Goal: Check status: Check status

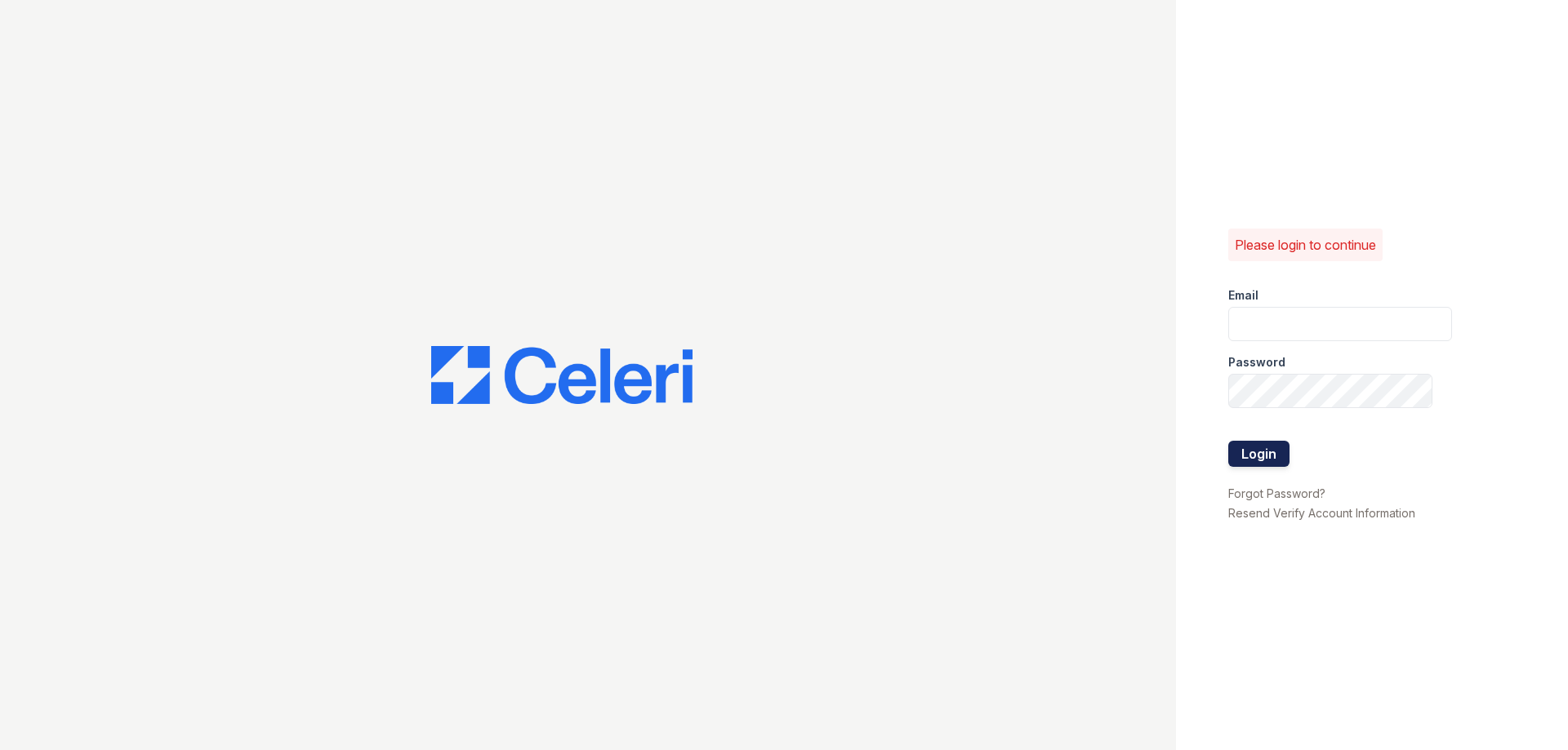
type input "[PERSON_NAME][EMAIL_ADDRESS][DOMAIN_NAME]"
click at [1231, 450] on button "Login" at bounding box center [1258, 454] width 62 height 26
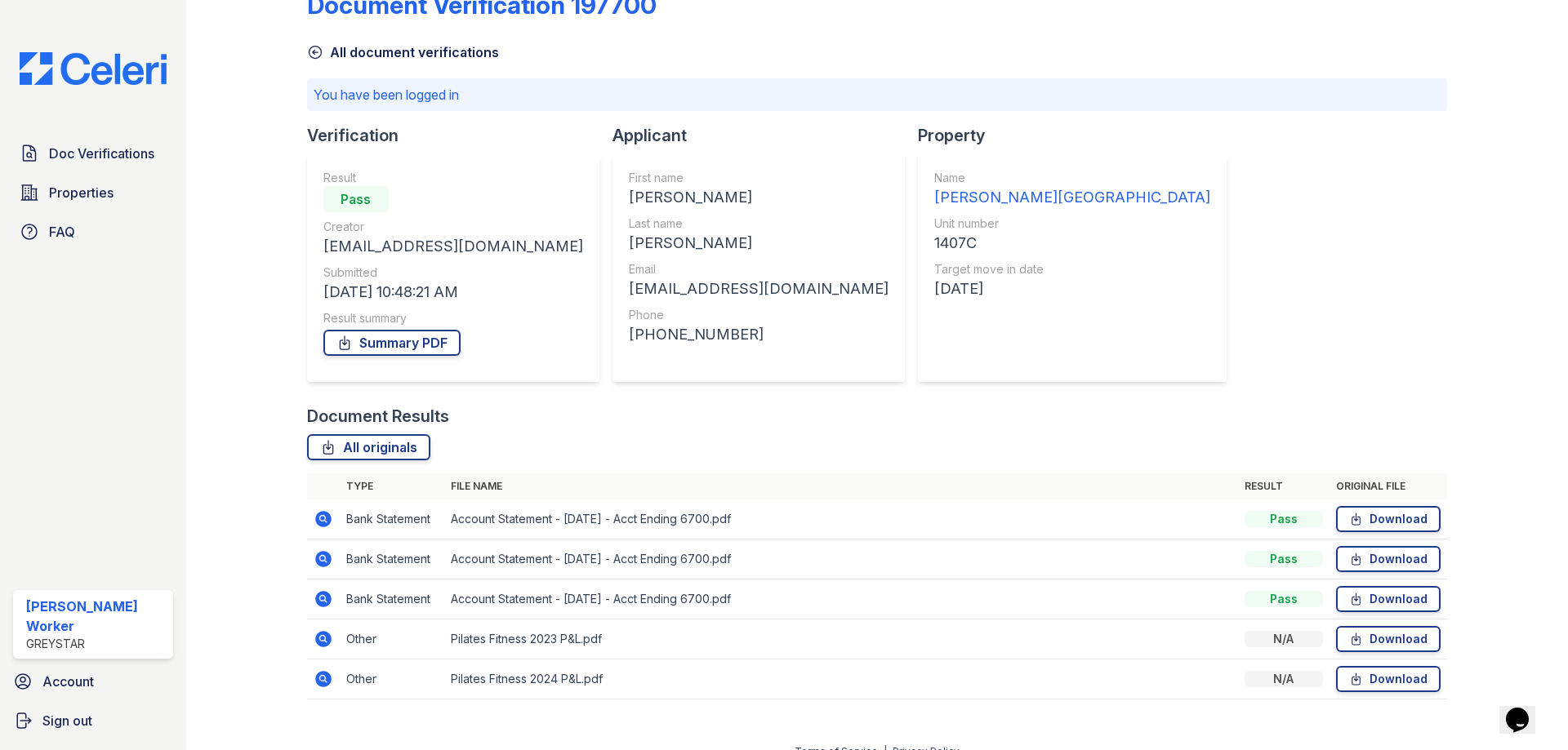
scroll to position [64, 0]
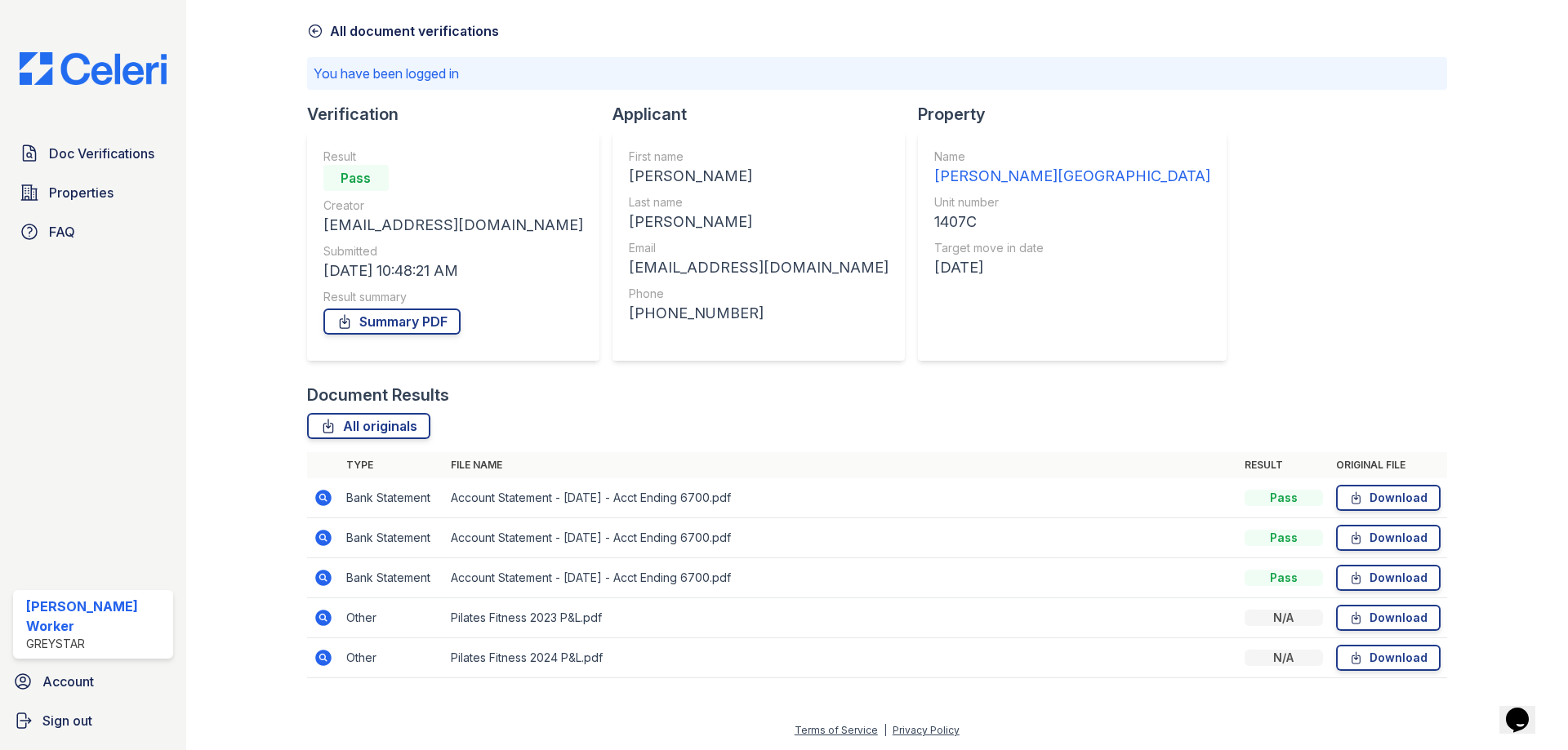
click at [327, 496] on icon at bounding box center [323, 498] width 17 height 17
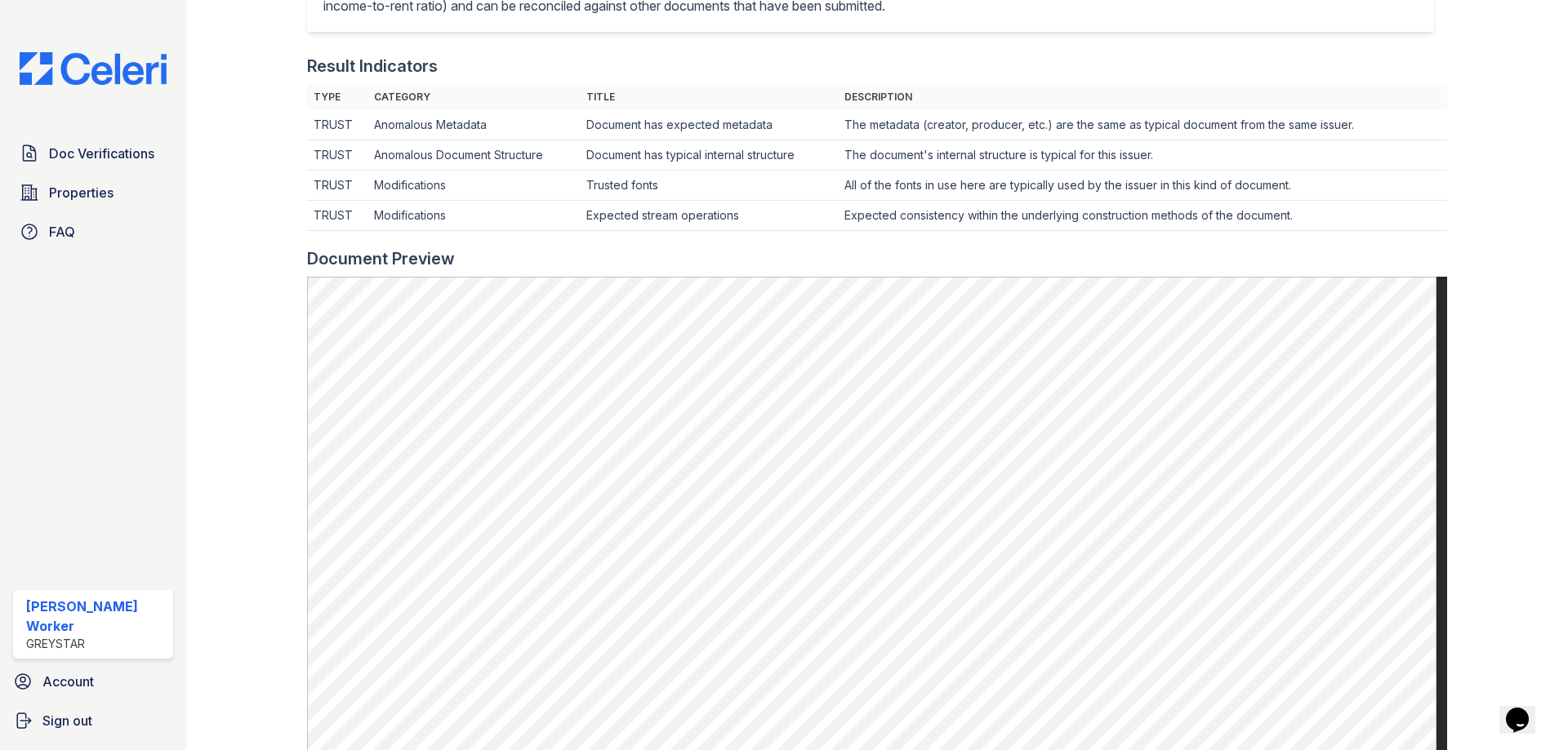
scroll to position [490, 0]
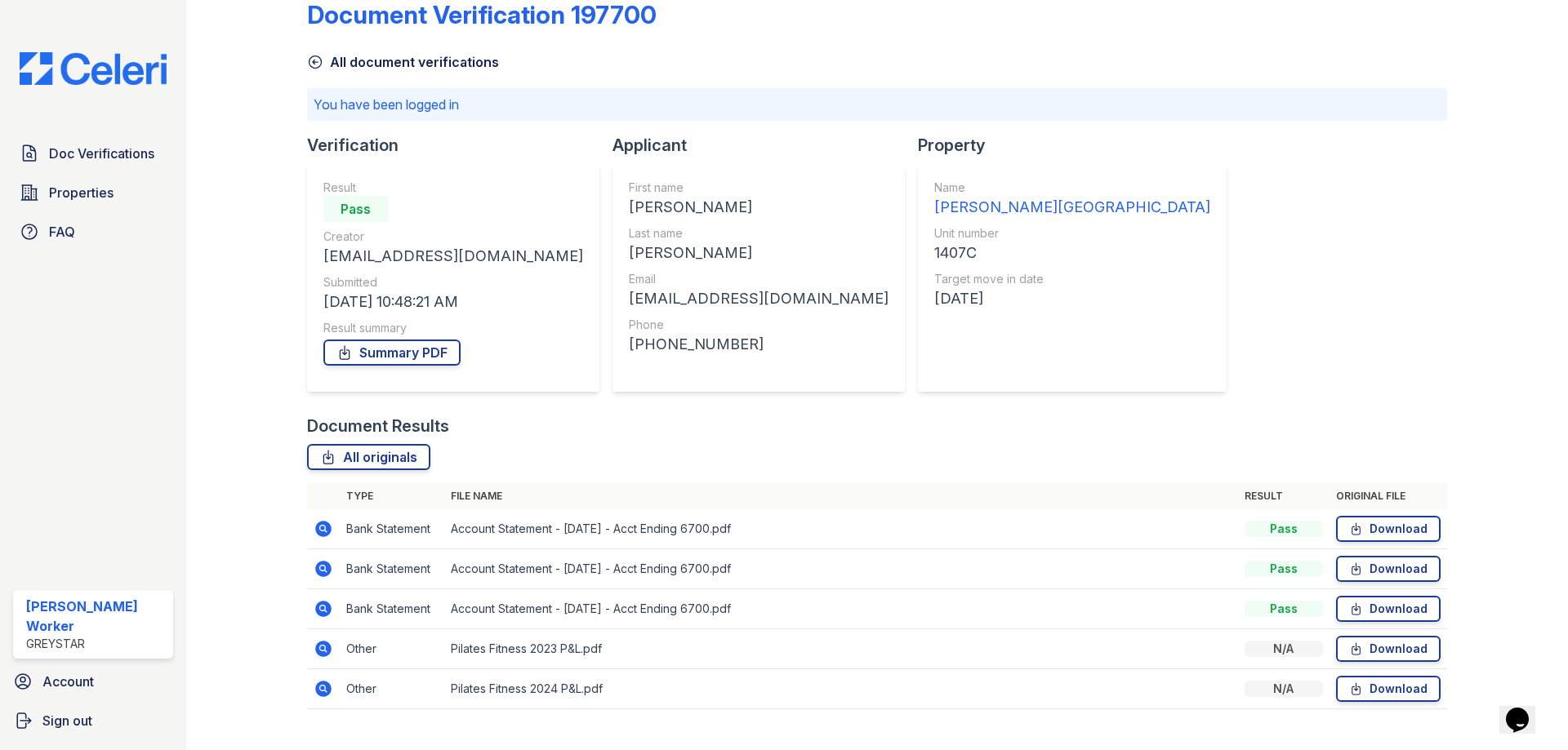
scroll to position [64, 0]
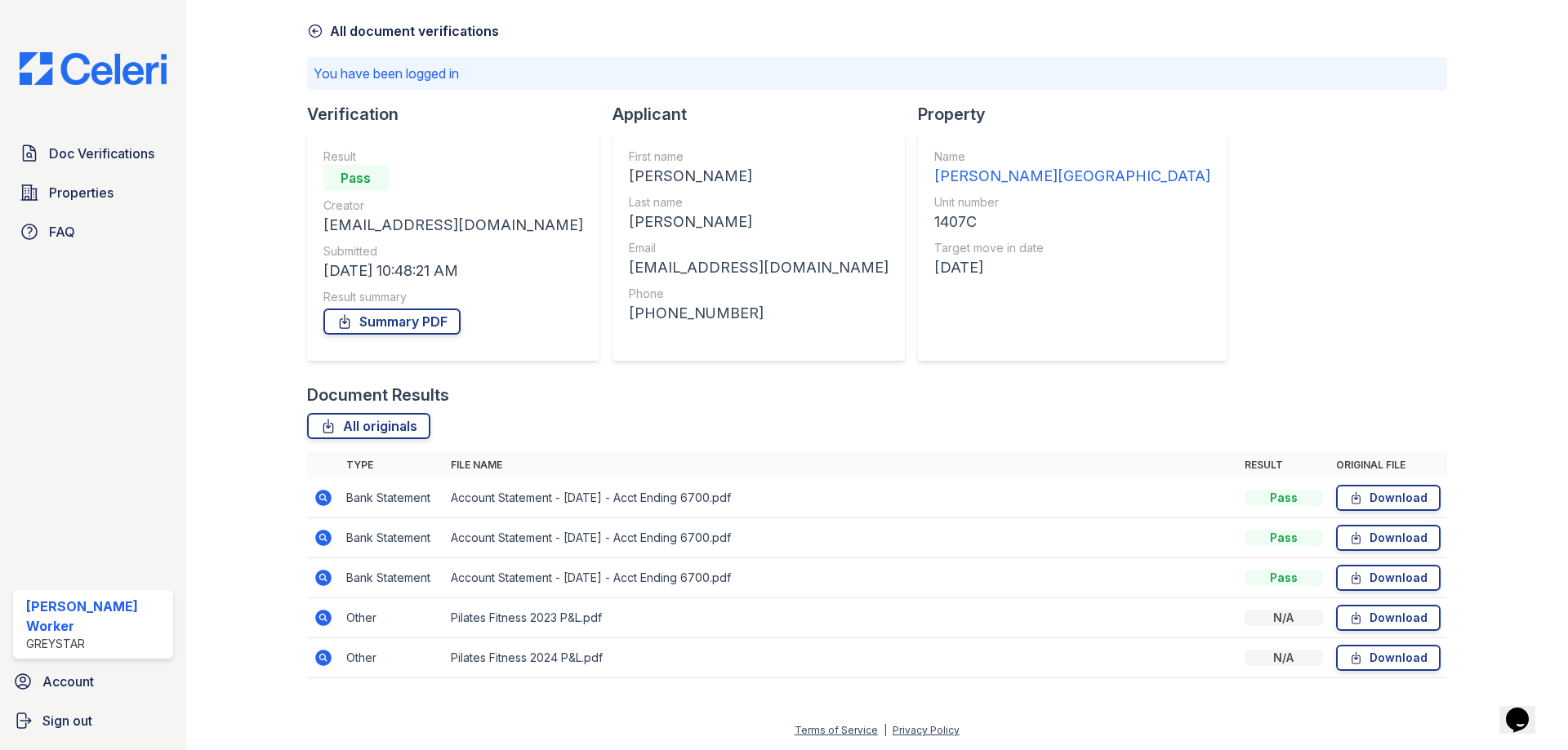
click at [320, 610] on icon at bounding box center [323, 618] width 17 height 17
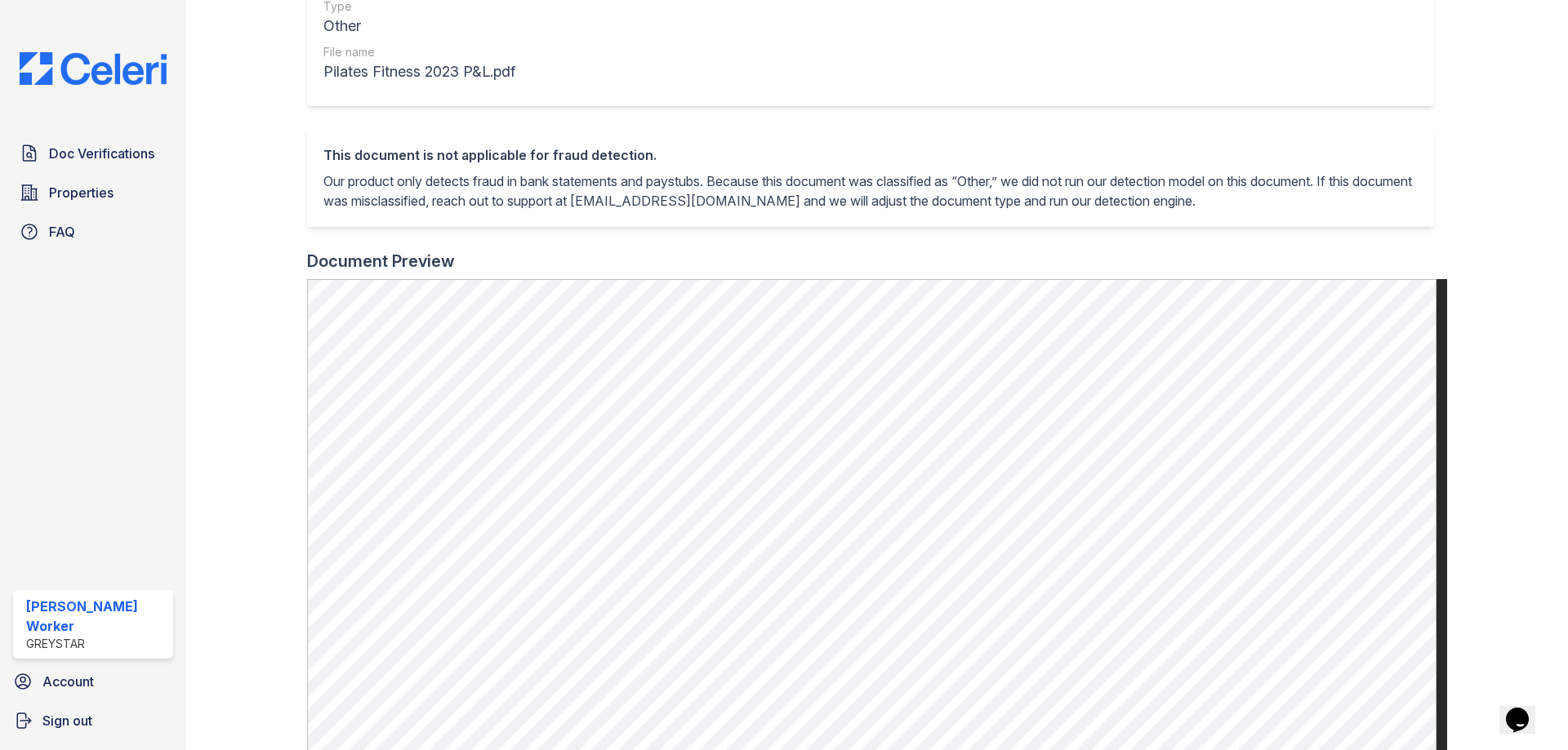
scroll to position [163, 0]
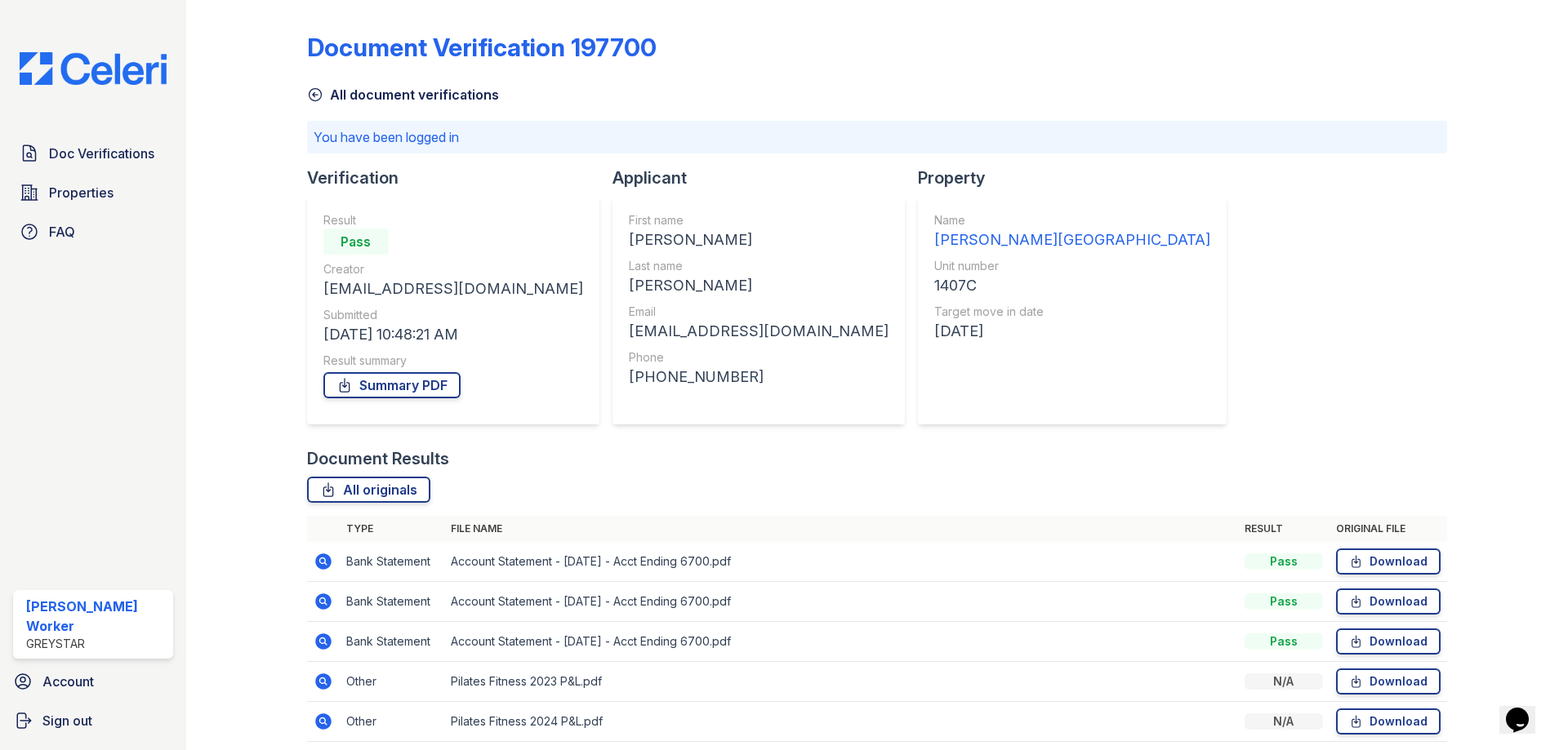
scroll to position [64, 0]
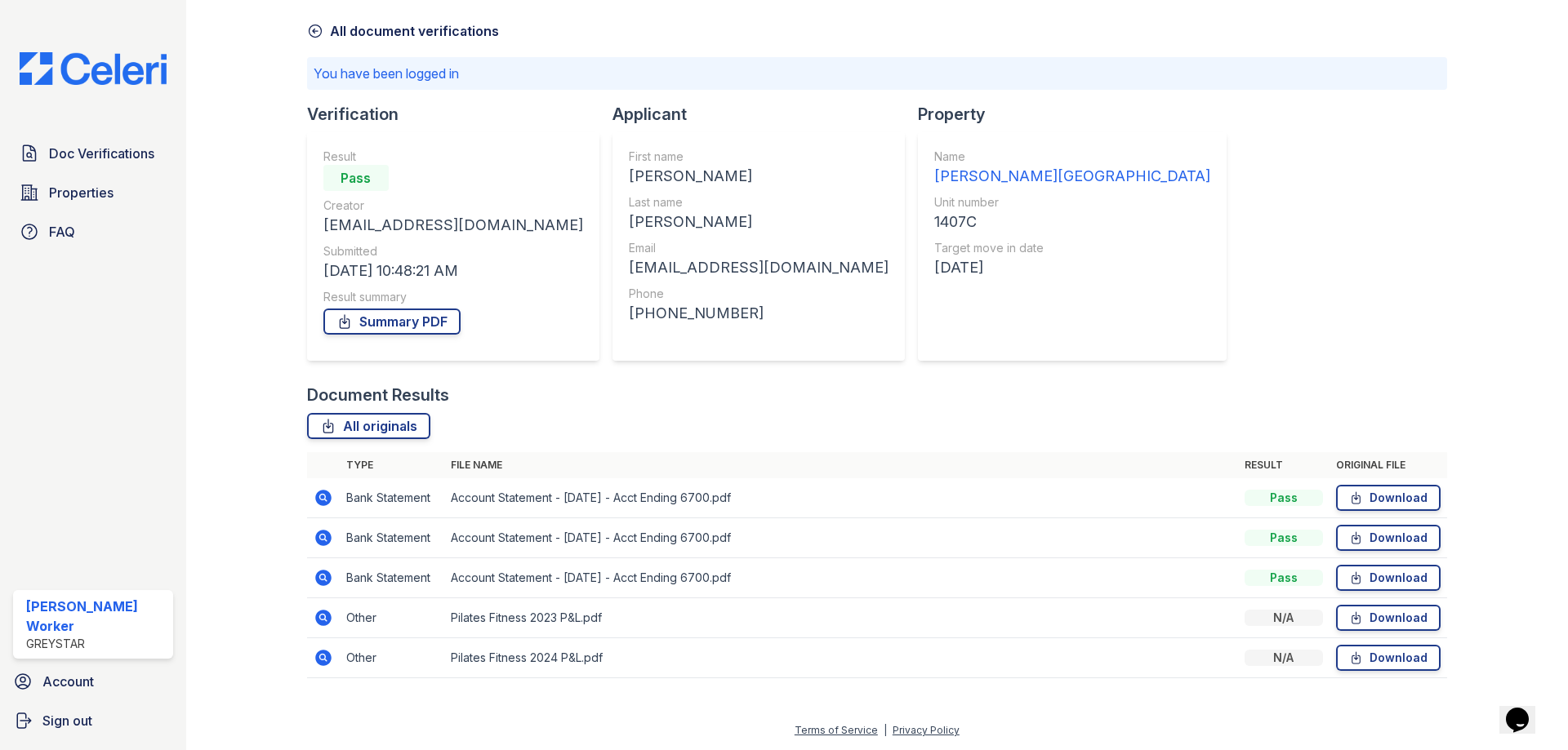
click at [321, 577] on icon at bounding box center [322, 577] width 4 height 4
